Goal: Find specific page/section: Find specific page/section

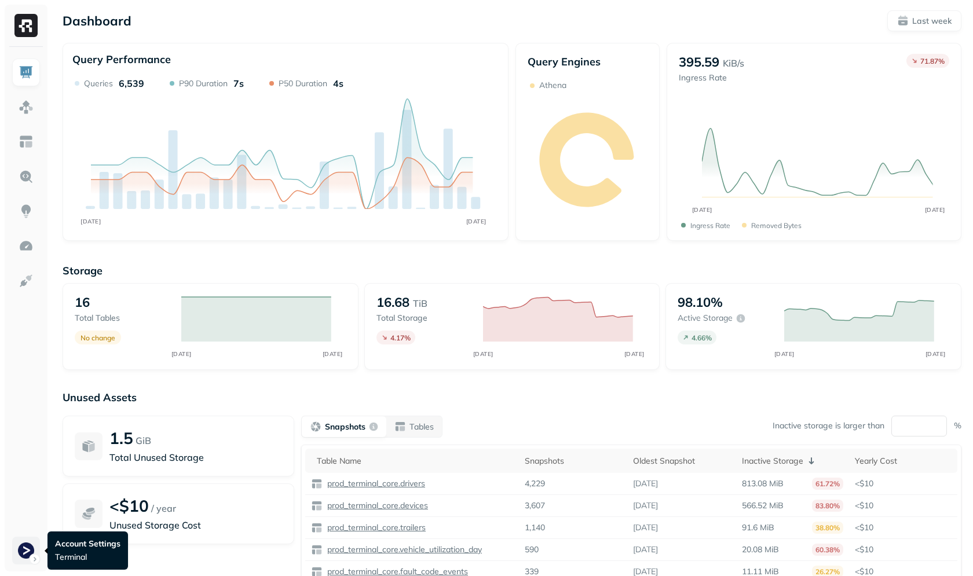
click at [12, 553] on html "Dashboard Last week Query Performance OCT [DATE] Queries 6,539 P90 Duration 7s …" at bounding box center [486, 322] width 973 height 644
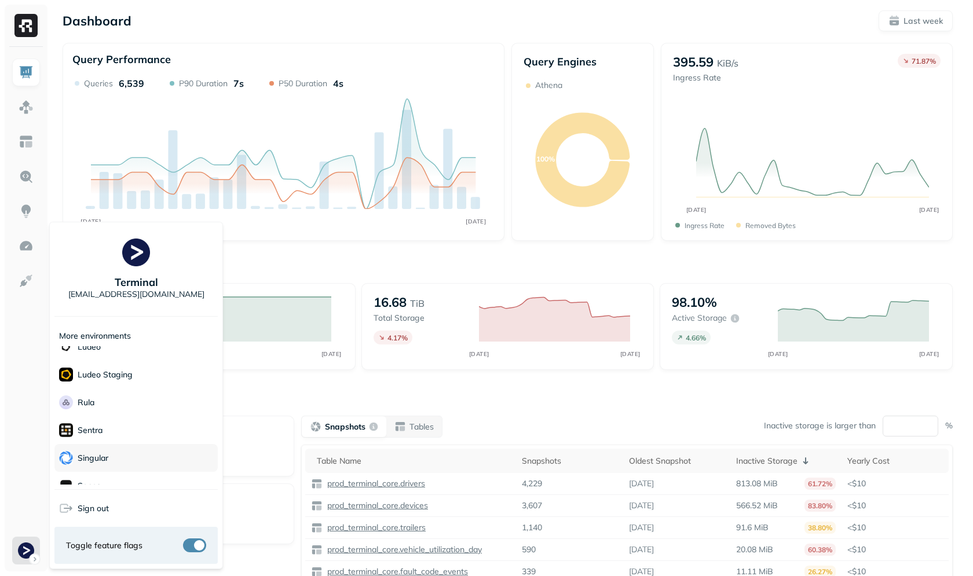
scroll to position [303, 0]
click at [111, 425] on div "Sonos" at bounding box center [135, 419] width 163 height 28
click at [20, 105] on html "Dashboard Last week Query Performance OCT [DATE] Queries 6,539 P90 Duration 7s …" at bounding box center [486, 322] width 973 height 644
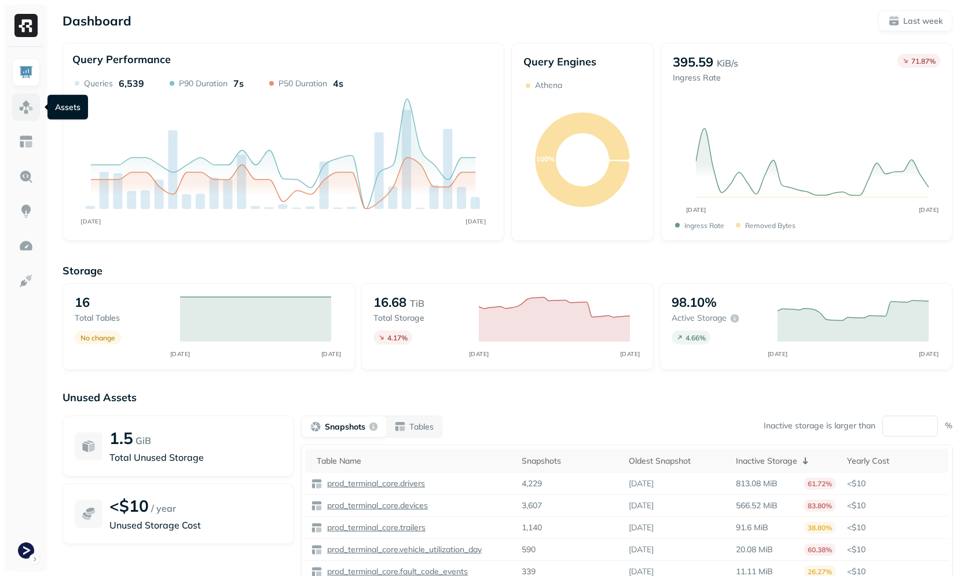
click at [24, 104] on img at bounding box center [26, 107] width 15 height 15
